Goal: Information Seeking & Learning: Learn about a topic

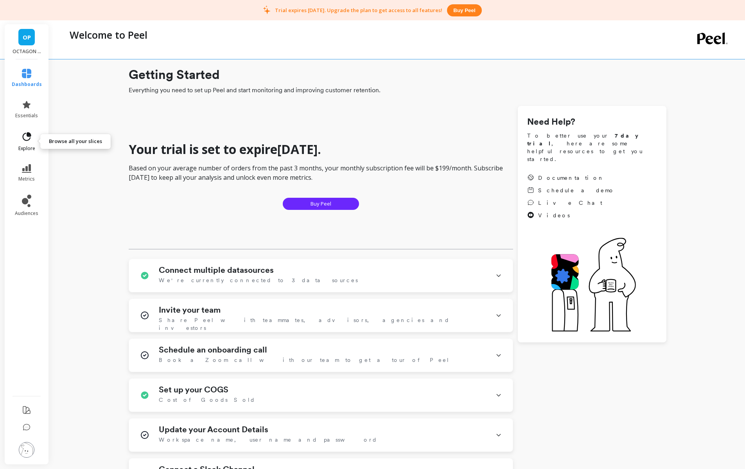
click at [26, 139] on icon at bounding box center [26, 136] width 11 height 11
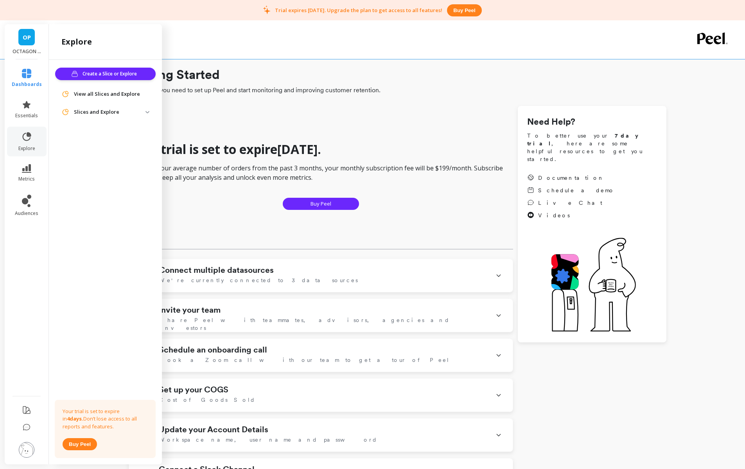
click at [109, 116] on span "Slices and Explore" at bounding box center [105, 112] width 100 height 14
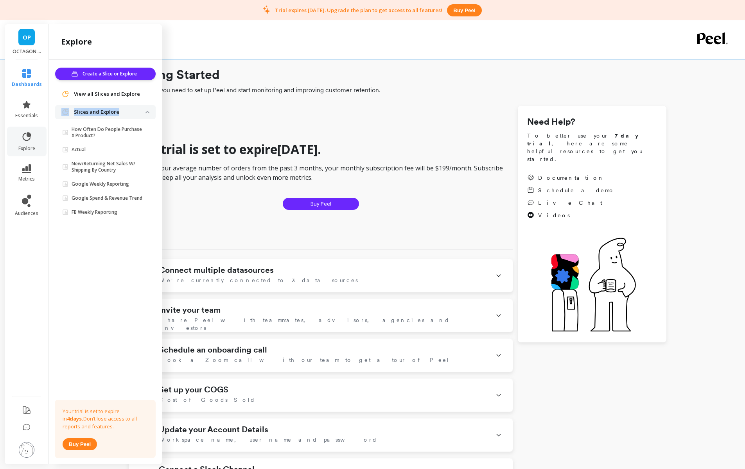
click at [109, 116] on span "Slices and Explore" at bounding box center [105, 112] width 100 height 14
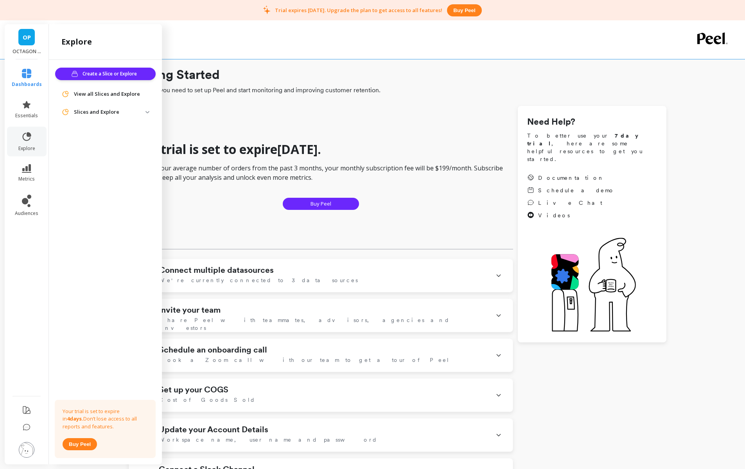
click at [102, 110] on p "Slices and Explore" at bounding box center [110, 112] width 72 height 8
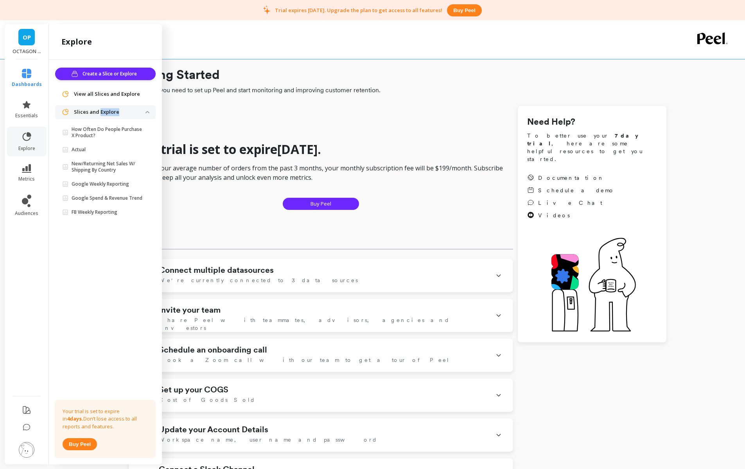
click at [102, 110] on p "Slices and Explore" at bounding box center [110, 112] width 72 height 8
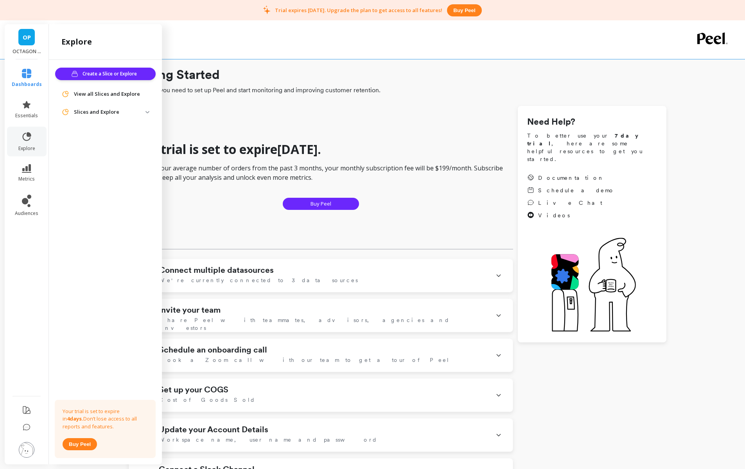
click at [102, 96] on span "View all Slices and Explore" at bounding box center [107, 94] width 66 height 8
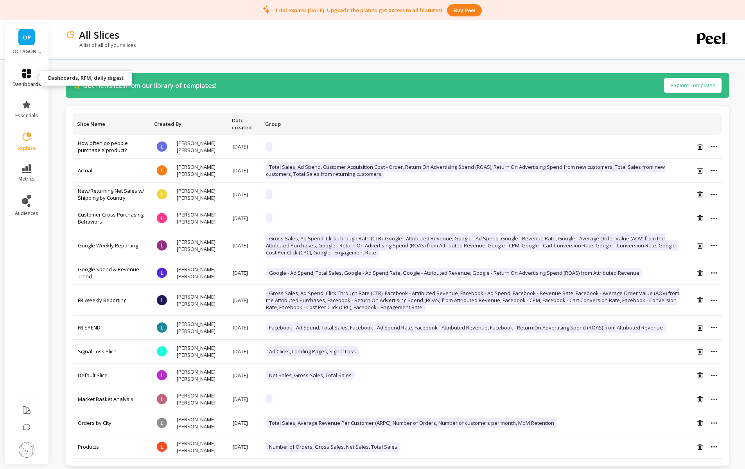
click at [39, 74] on link "dashboards" at bounding box center [27, 78] width 29 height 19
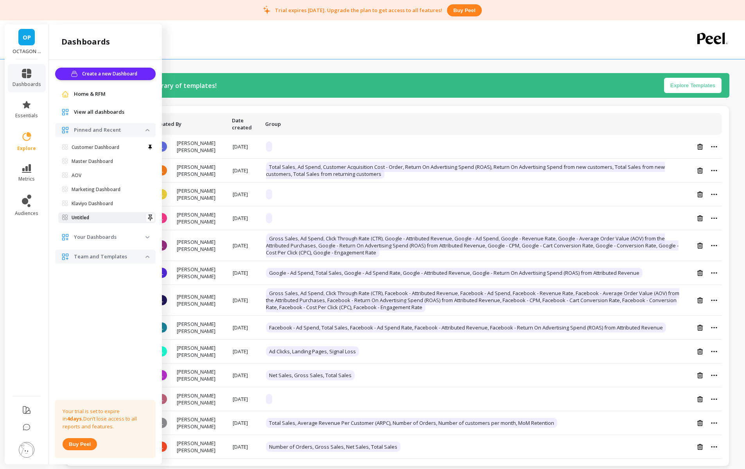
click at [86, 220] on p "Untitled" at bounding box center [81, 218] width 18 height 6
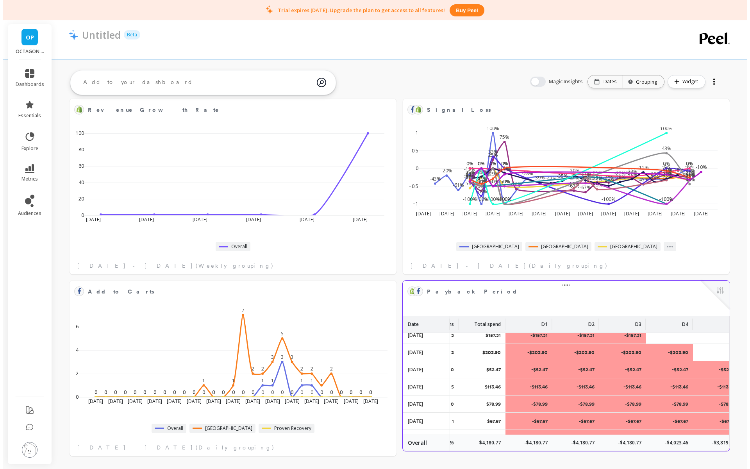
scroll to position [0, 38]
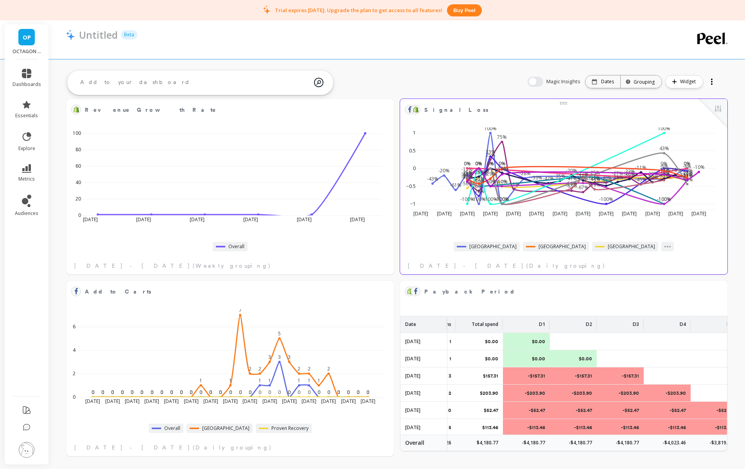
click at [497, 103] on div at bounding box center [563, 102] width 327 height 6
click at [493, 109] on span "Signal Loss" at bounding box center [560, 109] width 273 height 11
click at [440, 109] on span "Signal Loss" at bounding box center [456, 110] width 64 height 8
click at [715, 116] on div at bounding box center [712, 113] width 29 height 29
click at [715, 115] on div at bounding box center [712, 113] width 29 height 29
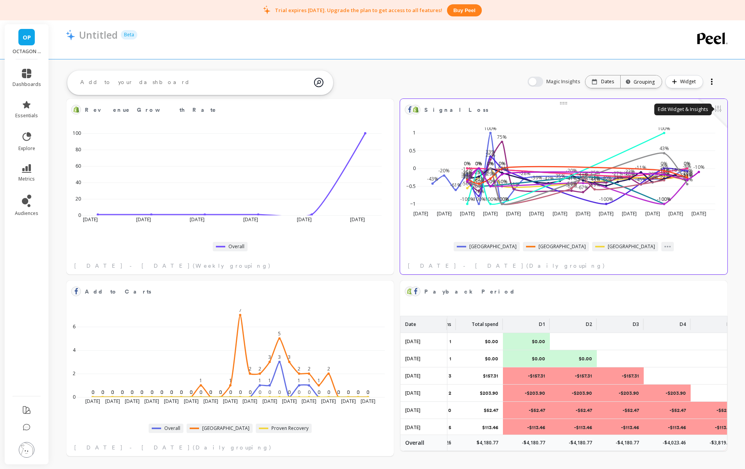
click at [719, 109] on button at bounding box center [717, 109] width 9 height 11
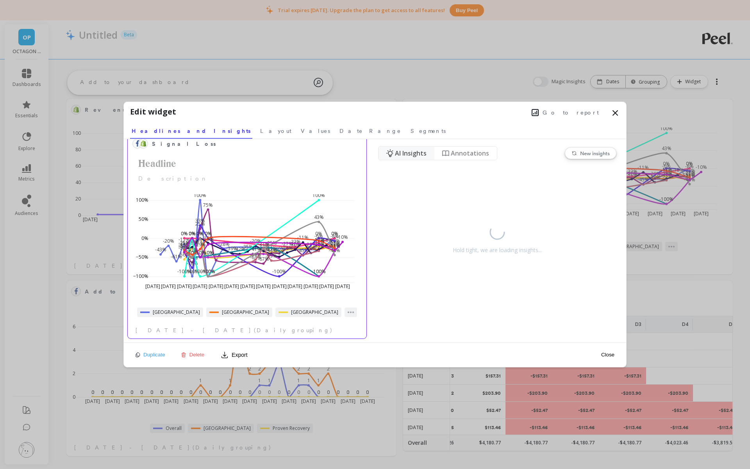
scroll to position [0, 0]
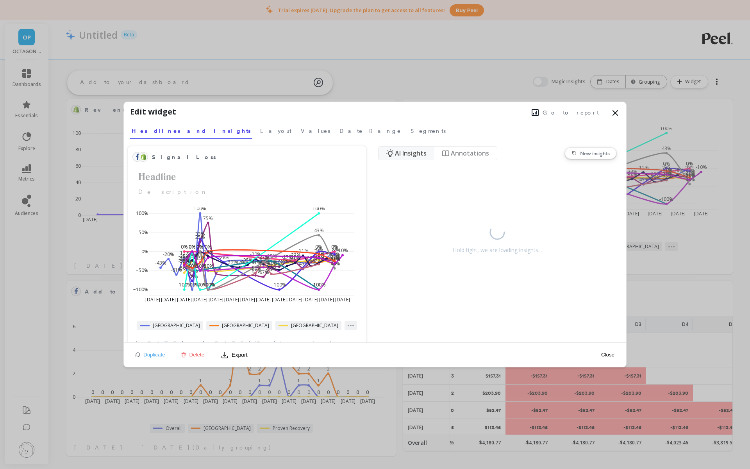
drag, startPoint x: 295, startPoint y: 218, endPoint x: 18, endPoint y: 469, distance: 373.3
click at [488, 260] on div "Hold tight, we are loading insights..." at bounding box center [497, 236] width 239 height 47
click at [403, 147] on nav "AI Insights" at bounding box center [407, 153] width 56 height 13
click at [403, 158] on nav "AI Insights" at bounding box center [407, 153] width 56 height 13
click at [454, 156] on span "Annotations" at bounding box center [470, 153] width 38 height 9
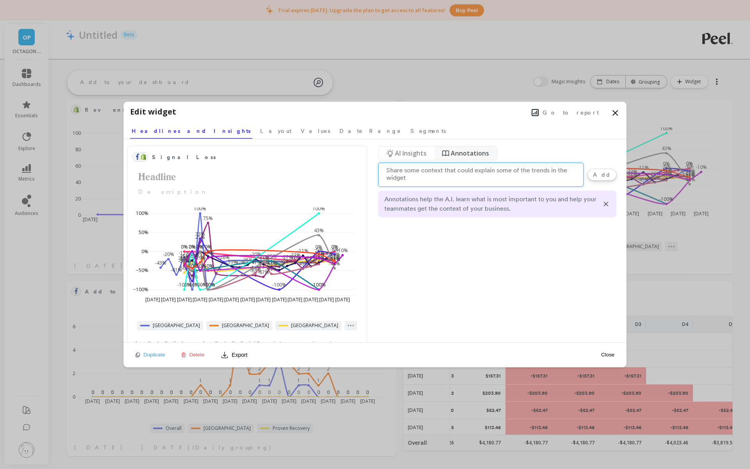
click at [422, 153] on span "AI Insights" at bounding box center [411, 153] width 32 height 9
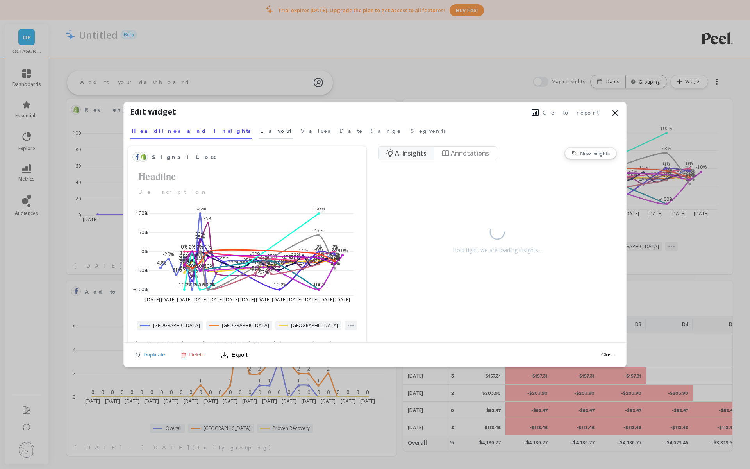
click at [259, 135] on link "Layout" at bounding box center [276, 130] width 34 height 18
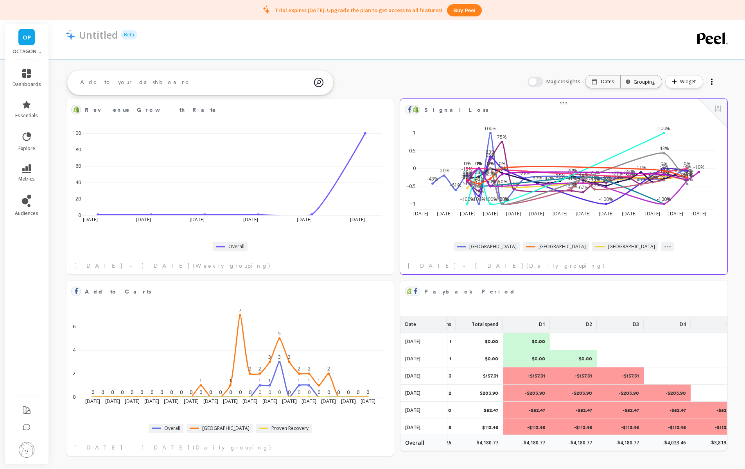
click at [493, 107] on span "Signal Loss" at bounding box center [560, 109] width 273 height 11
click at [454, 112] on span "Signal Loss" at bounding box center [560, 109] width 273 height 11
click at [448, 112] on span "Signal Loss" at bounding box center [456, 110] width 64 height 8
click at [426, 111] on span "Signal Loss" at bounding box center [456, 110] width 64 height 8
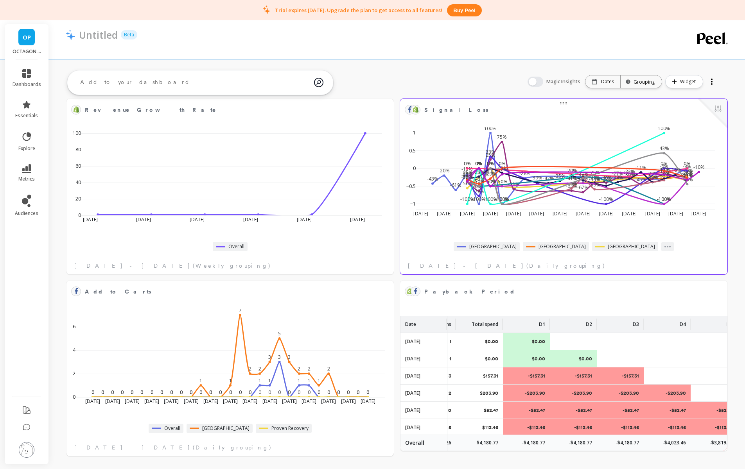
click at [417, 111] on object at bounding box center [415, 109] width 6 height 6
click at [20, 170] on link "metrics" at bounding box center [27, 173] width 29 height 18
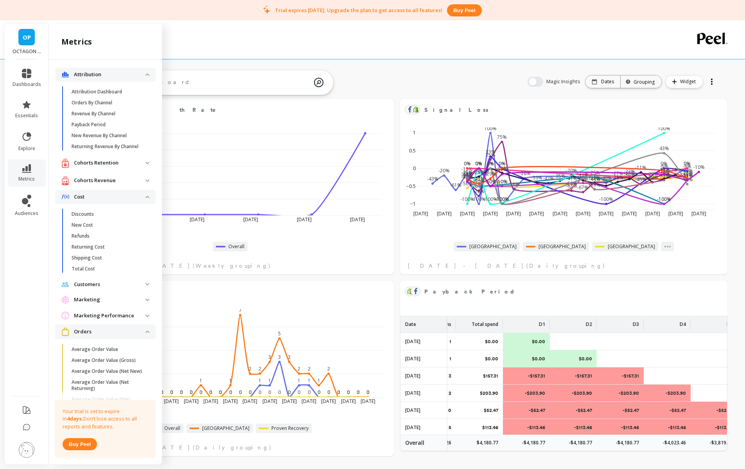
click at [116, 339] on span "Orders" at bounding box center [105, 331] width 100 height 14
click at [88, 199] on p "Cost" at bounding box center [110, 197] width 72 height 8
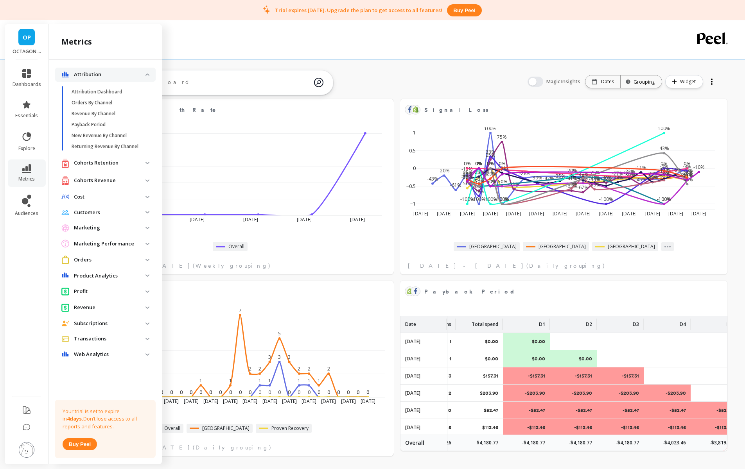
click at [113, 81] on span "Attribution" at bounding box center [105, 75] width 100 height 14
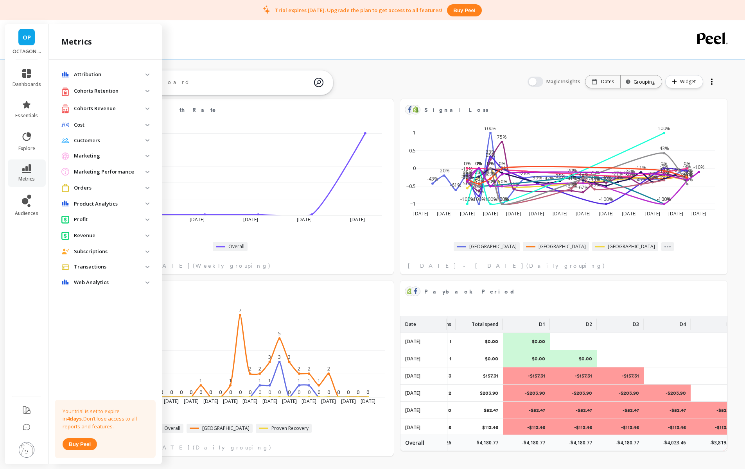
click at [106, 157] on p "Marketing" at bounding box center [110, 156] width 72 height 8
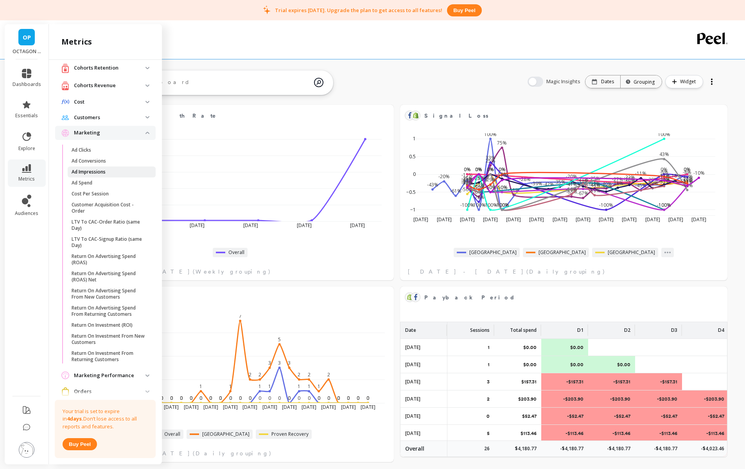
scroll to position [24, 0]
click at [98, 179] on span "Ad Spend" at bounding box center [109, 182] width 75 height 6
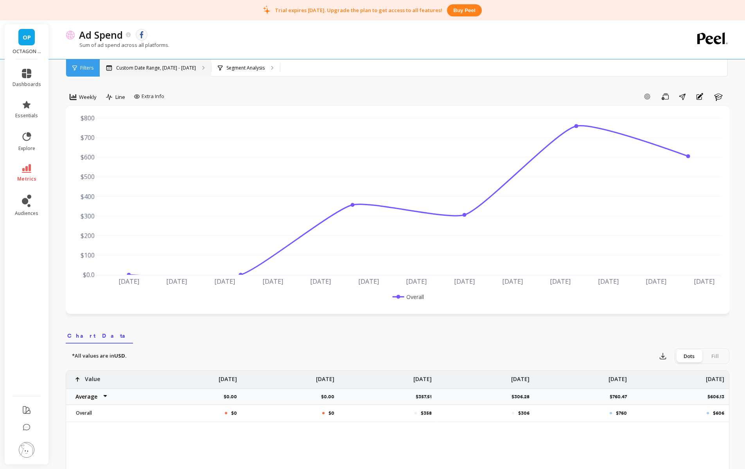
click at [136, 72] on div "Custom Date Range, Apr 1 - Sep 7" at bounding box center [155, 67] width 111 height 17
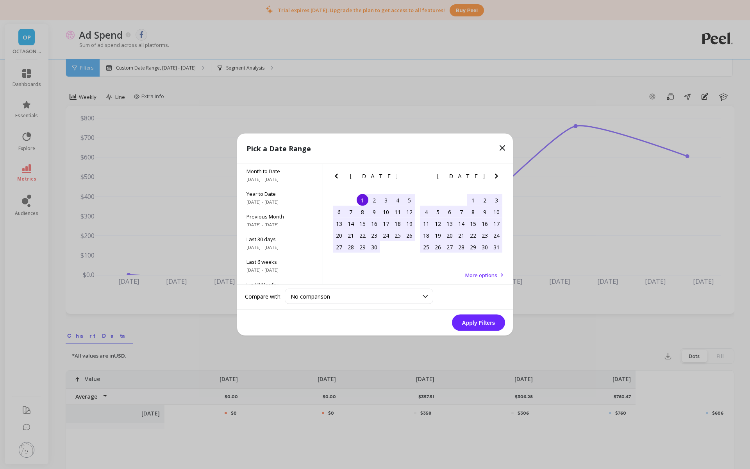
click at [364, 198] on div "1" at bounding box center [363, 200] width 12 height 12
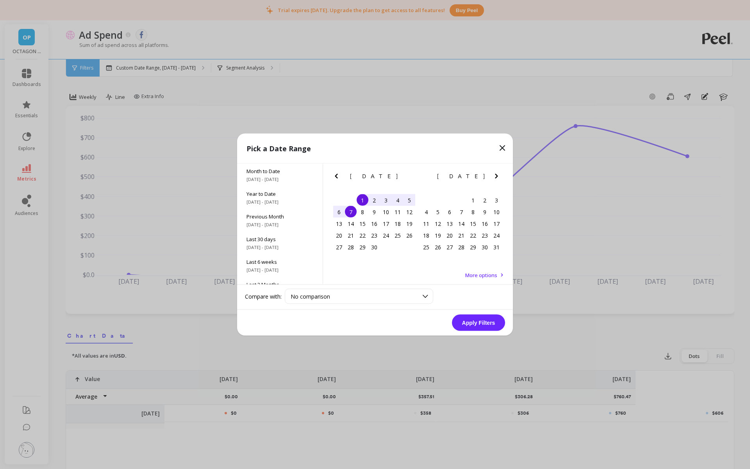
click at [353, 211] on div "7" at bounding box center [351, 212] width 12 height 12
click at [476, 324] on button "Apply Filters" at bounding box center [478, 323] width 53 height 16
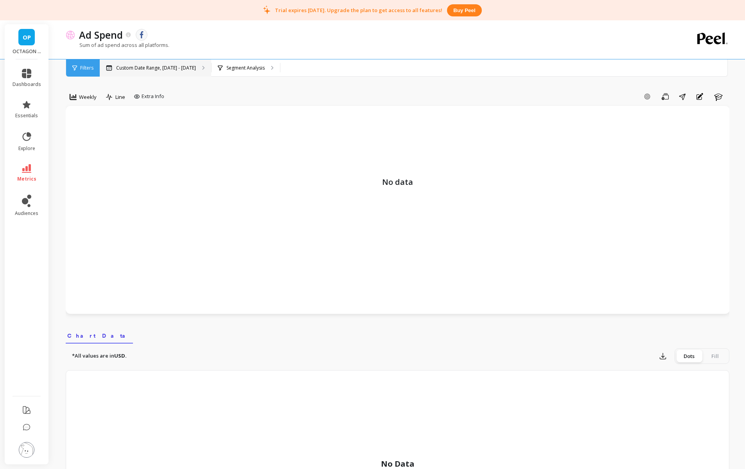
click at [137, 71] on p "Custom Date Range, Apr 1 - Apr 7" at bounding box center [156, 68] width 80 height 6
click at [218, 66] on div "Segment Analysis" at bounding box center [241, 68] width 47 height 6
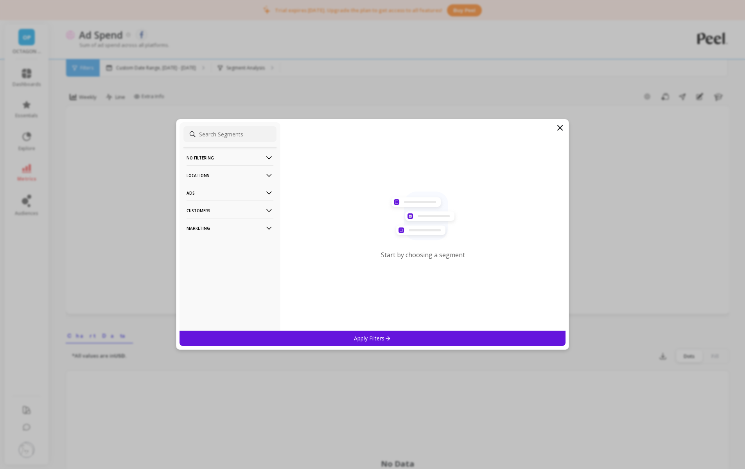
click at [219, 170] on p "Locations" at bounding box center [229, 175] width 87 height 20
click at [194, 201] on p "Regions" at bounding box center [197, 204] width 19 height 7
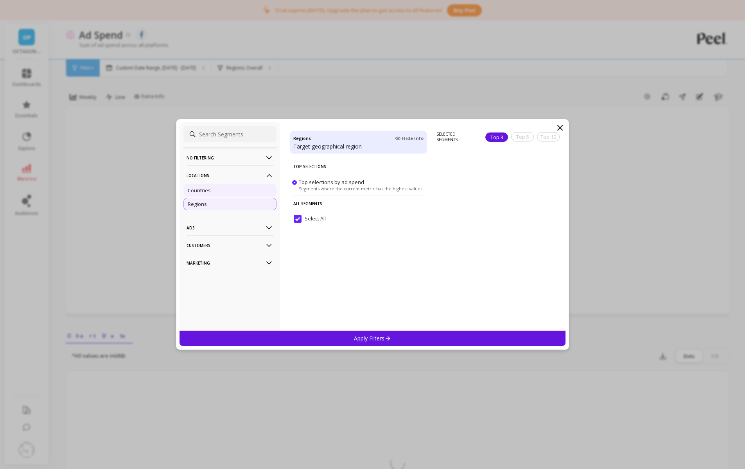
click at [217, 187] on div "Countries" at bounding box center [229, 190] width 93 height 13
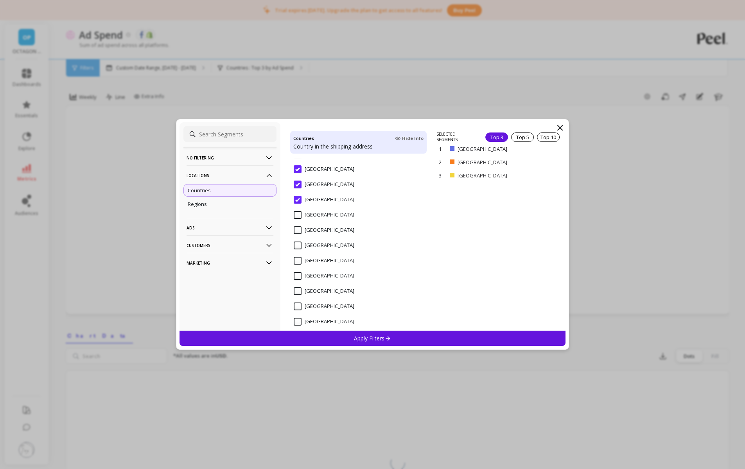
scroll to position [163, 0]
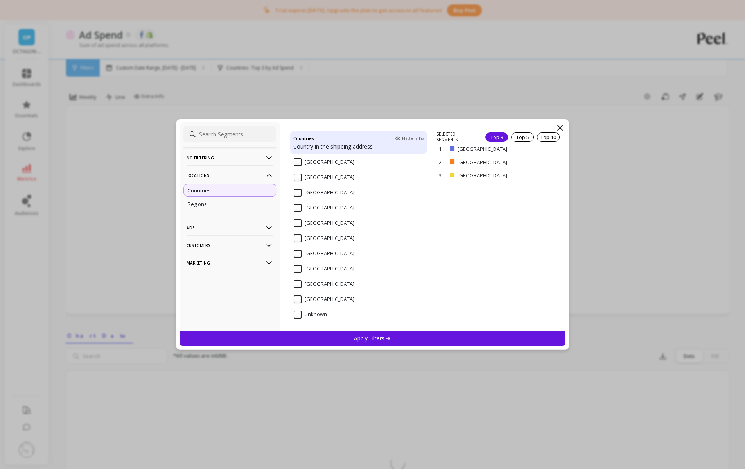
click at [300, 296] on input "United States" at bounding box center [324, 299] width 61 height 8
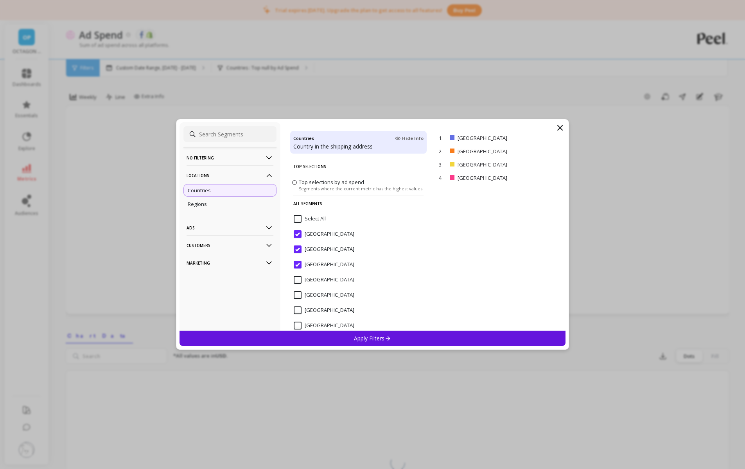
click at [298, 233] on input "Australia" at bounding box center [324, 234] width 61 height 8
click at [298, 243] on div "Austria" at bounding box center [358, 253] width 136 height 23
click at [297, 256] on span "Austria" at bounding box center [324, 253] width 61 height 16
click at [297, 258] on div "Canada" at bounding box center [358, 268] width 136 height 23
click at [297, 254] on span "Austria" at bounding box center [324, 253] width 61 height 16
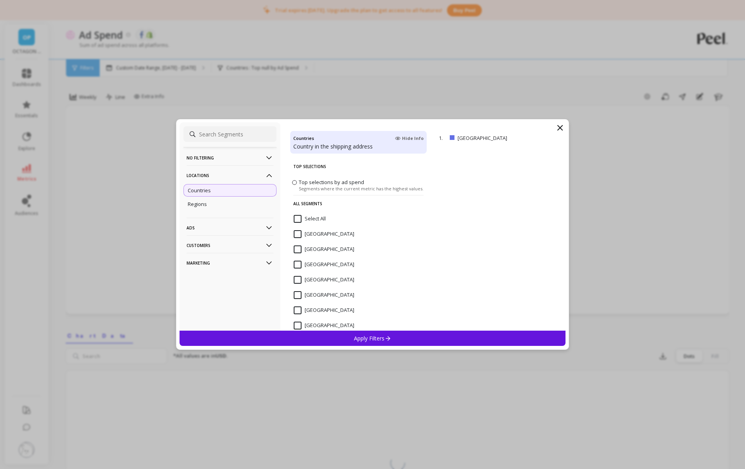
click at [417, 343] on div "Apply Filters" at bounding box center [372, 338] width 386 height 15
